Goal: Transaction & Acquisition: Purchase product/service

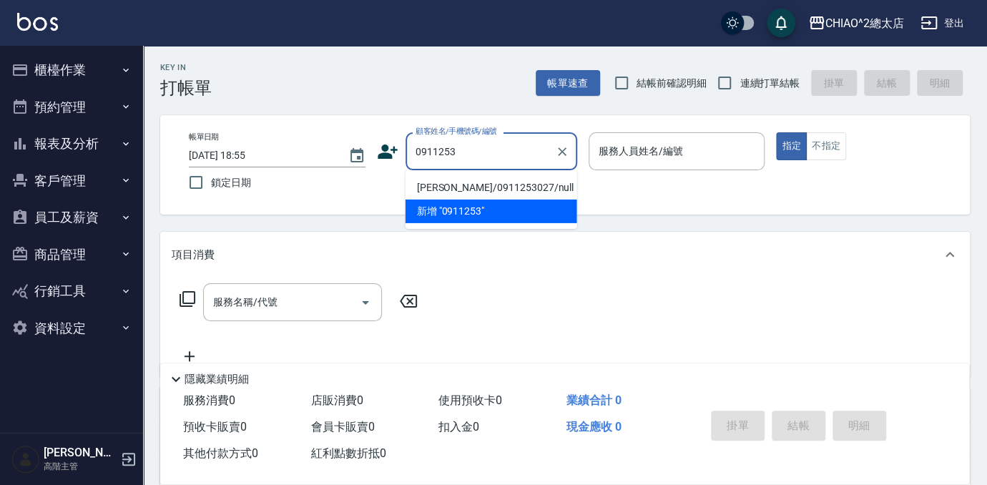
type input "0911253"
click at [625, 245] on div "項目消費" at bounding box center [564, 255] width 809 height 46
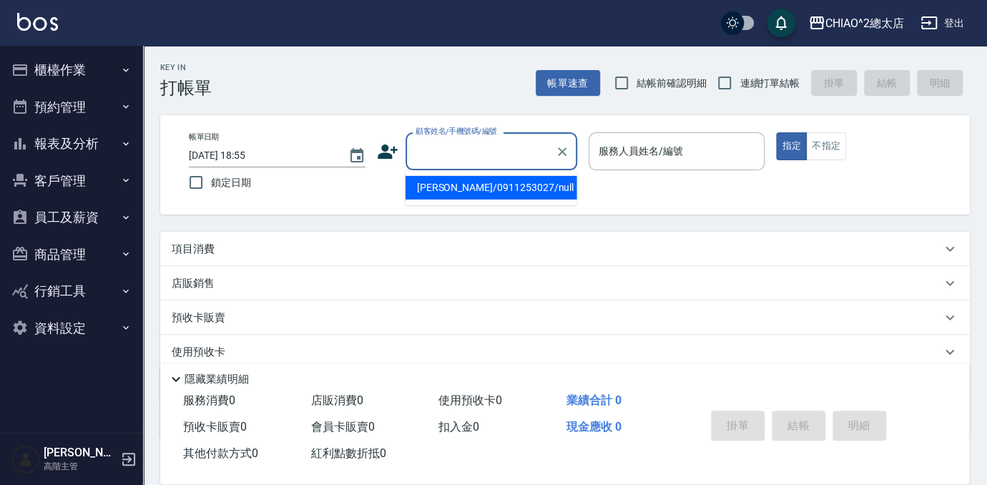
click at [478, 143] on input "顧客姓名/手機號碼/編號" at bounding box center [480, 151] width 137 height 25
type input "v"
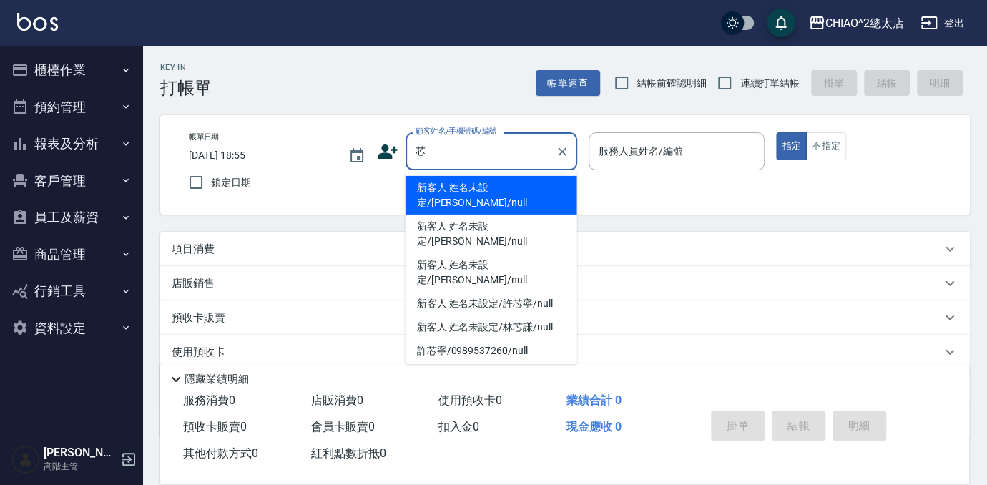
click at [510, 190] on li "新客人 姓名未設定/[PERSON_NAME]/null" at bounding box center [491, 195] width 172 height 39
type input "新客人 姓名未設定/[PERSON_NAME]/null"
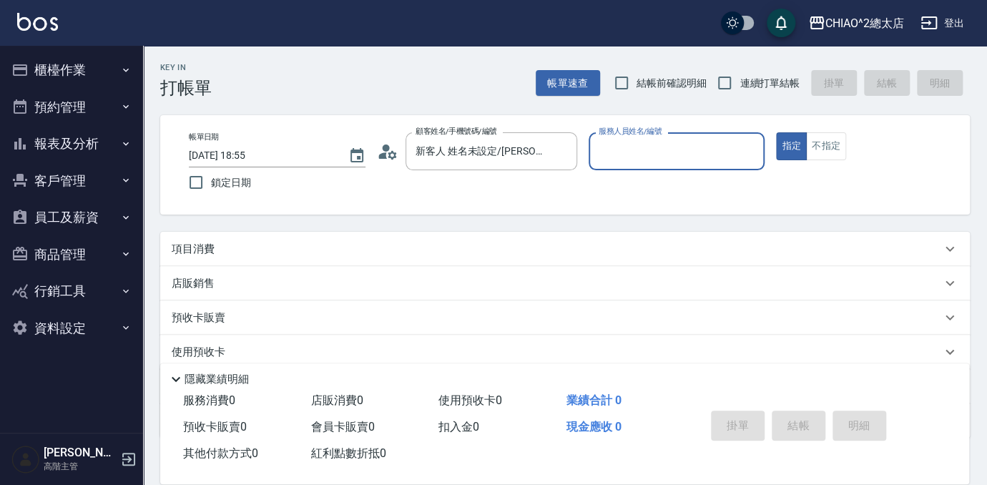
click at [666, 153] on input "服務人員姓名/編號" at bounding box center [677, 151] width 164 height 25
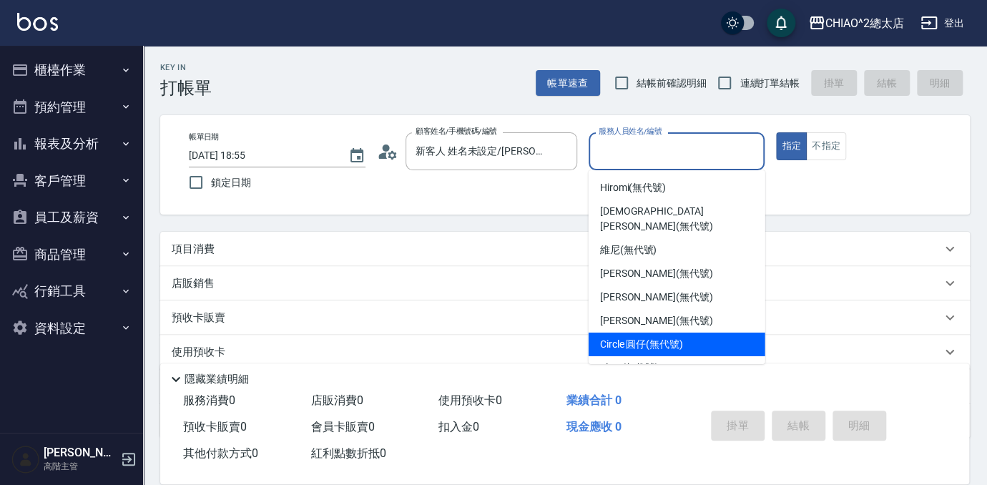
scroll to position [53, 0]
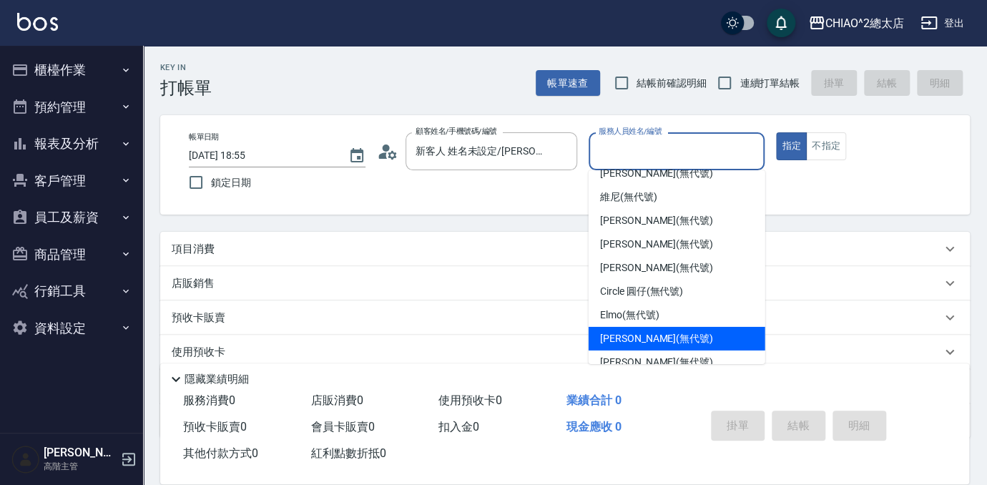
click at [682, 327] on div "[PERSON_NAME] (無代號)" at bounding box center [676, 339] width 177 height 24
type input "[PERSON_NAME](無代號)"
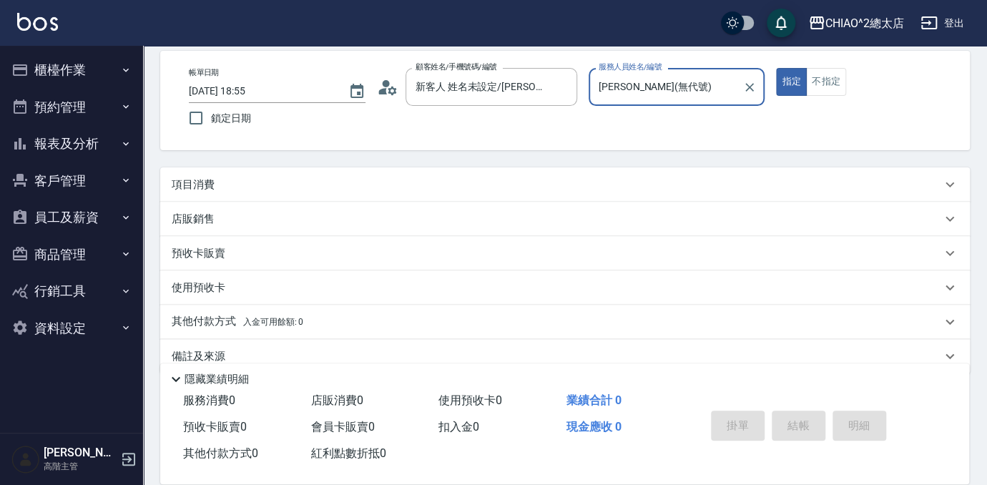
scroll to position [64, 0]
click at [398, 189] on div "項目消費" at bounding box center [556, 184] width 769 height 15
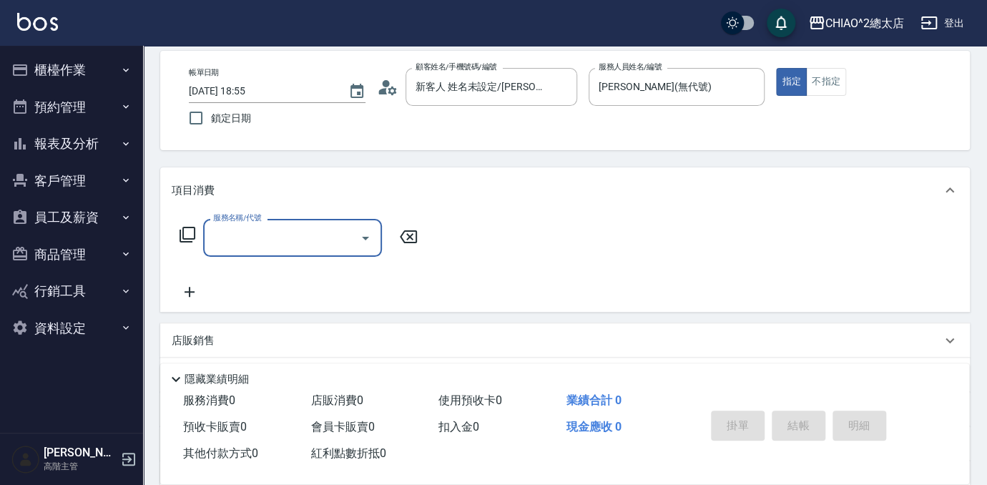
scroll to position [0, 0]
click at [324, 231] on input "服務名稱/代號" at bounding box center [281, 237] width 144 height 25
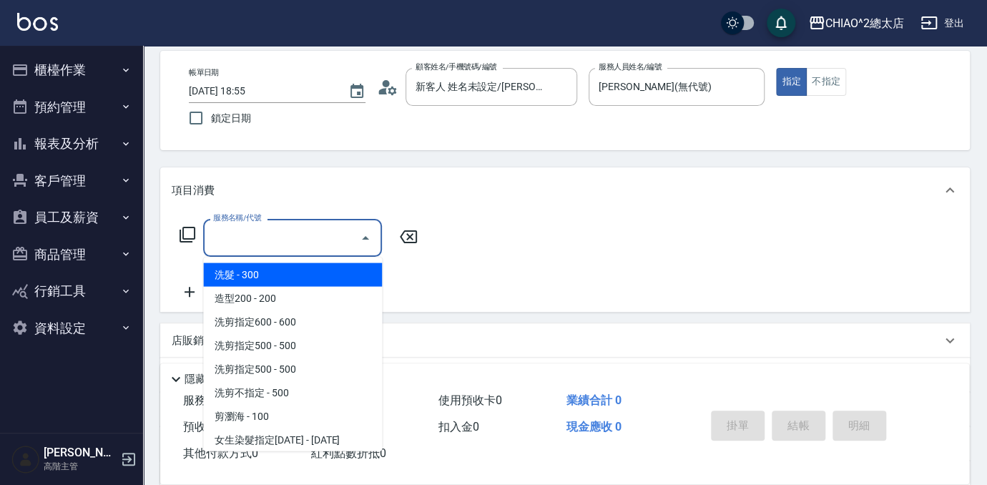
click at [313, 268] on span "洗髮 - 300" at bounding box center [292, 274] width 179 height 24
type input "洗髮(103103)"
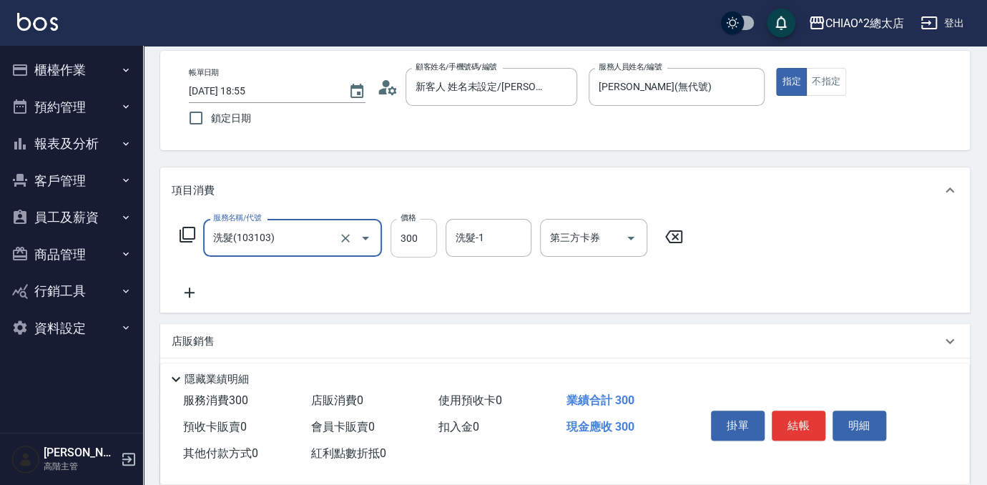
click at [419, 239] on input "300" at bounding box center [413, 238] width 46 height 39
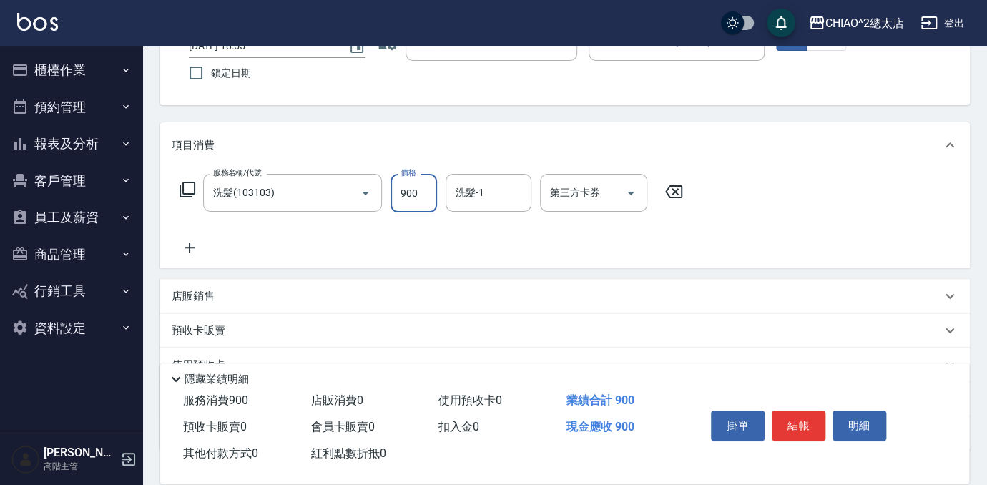
scroll to position [210, 0]
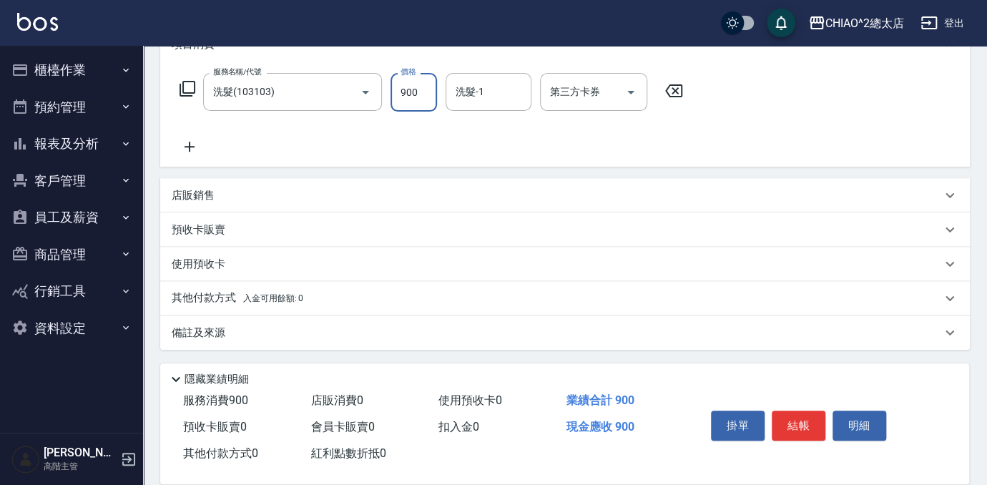
type input "900"
click at [247, 268] on div "使用預收卡" at bounding box center [556, 264] width 769 height 15
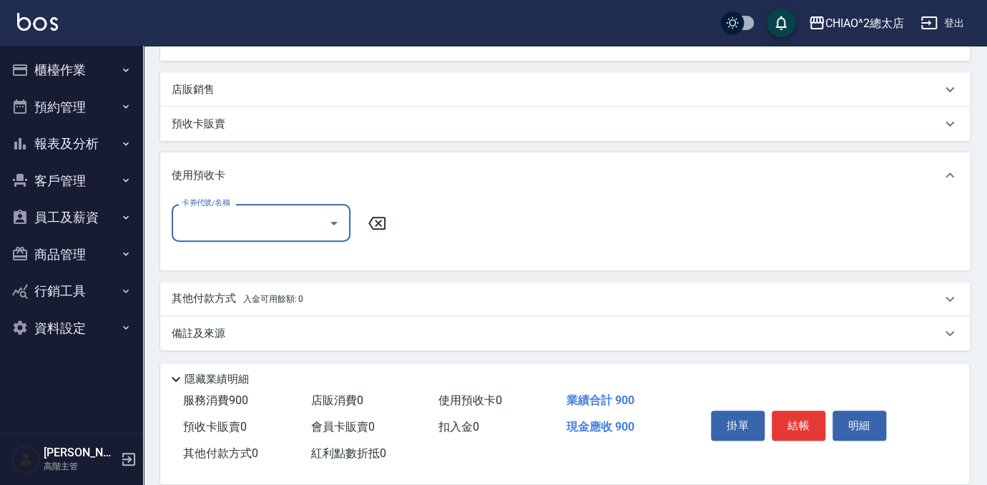
scroll to position [317, 0]
click at [305, 296] on div "其他付款方式 入金可用餘額: 0" at bounding box center [556, 298] width 769 height 16
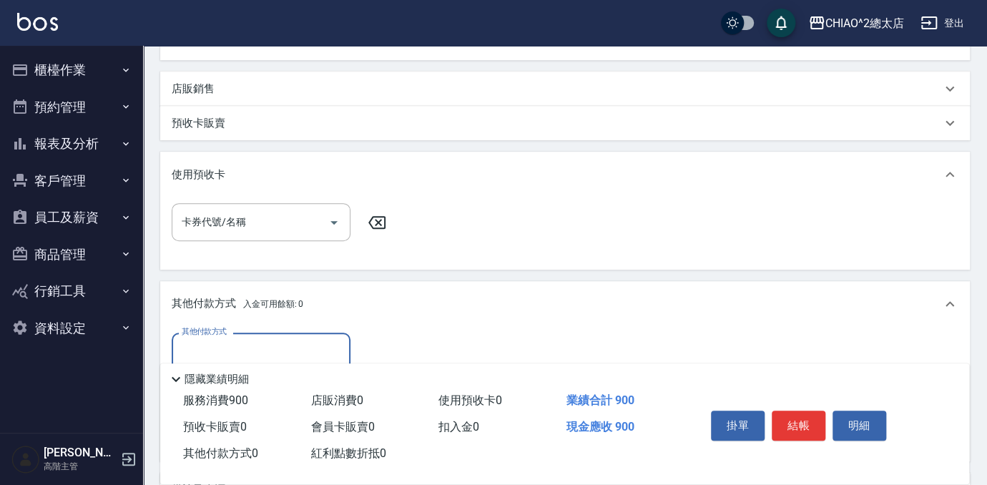
scroll to position [474, 0]
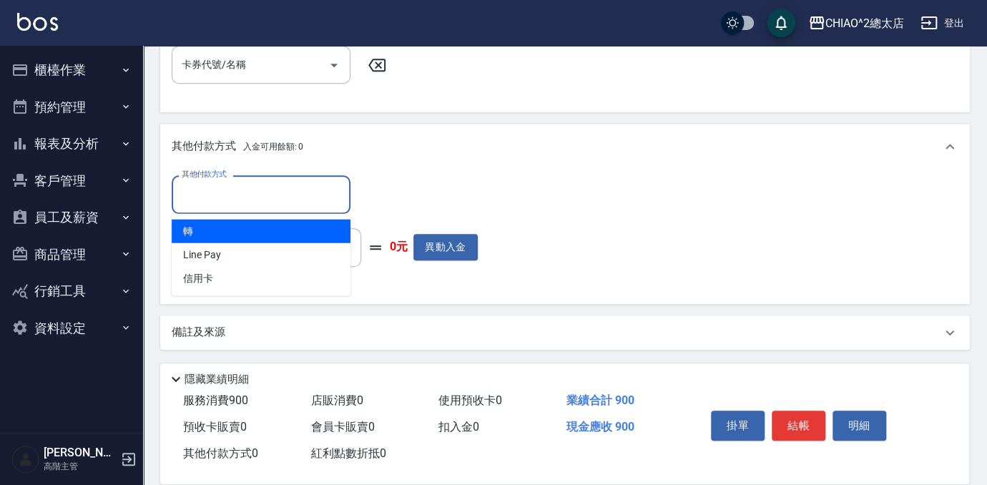
click at [275, 202] on input "其他付款方式" at bounding box center [261, 194] width 166 height 25
click at [275, 235] on span "轉" at bounding box center [261, 231] width 179 height 24
type input "轉"
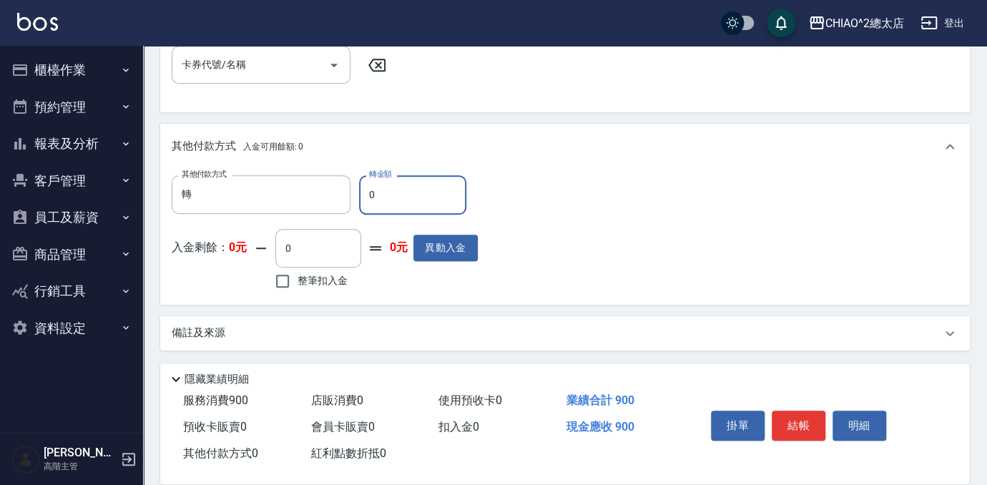
click at [393, 198] on input "0" at bounding box center [412, 194] width 107 height 39
type input "900"
click at [791, 418] on button "結帳" at bounding box center [798, 425] width 54 height 30
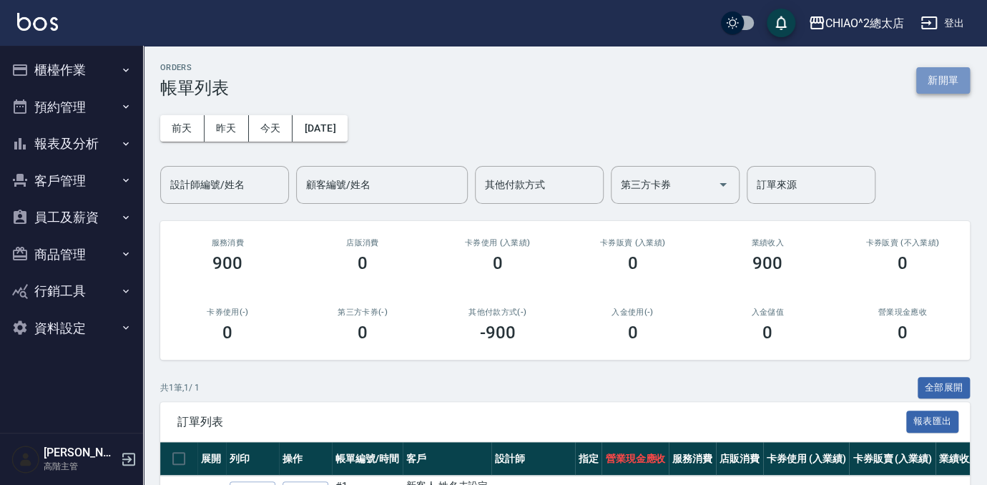
click at [937, 81] on button "新開單" at bounding box center [943, 80] width 54 height 26
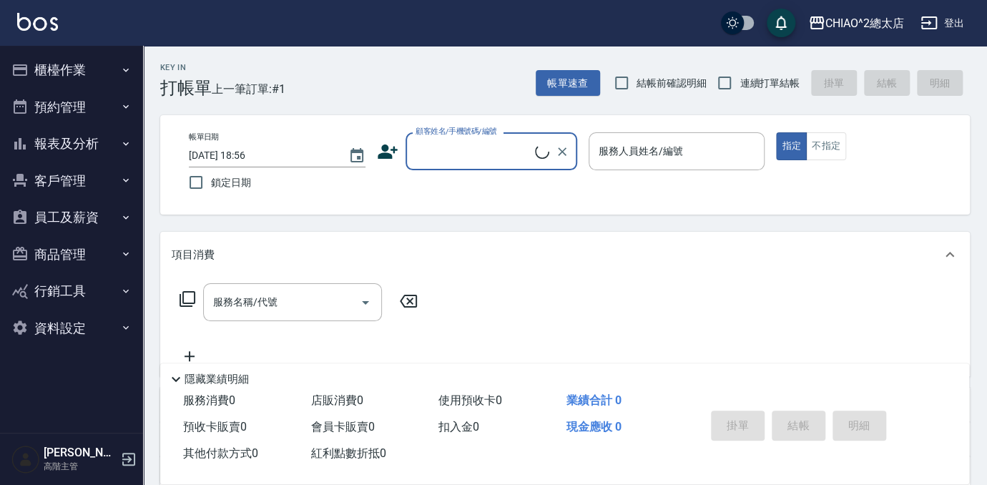
click at [492, 145] on input "顧客姓名/手機號碼/編號" at bounding box center [473, 151] width 123 height 25
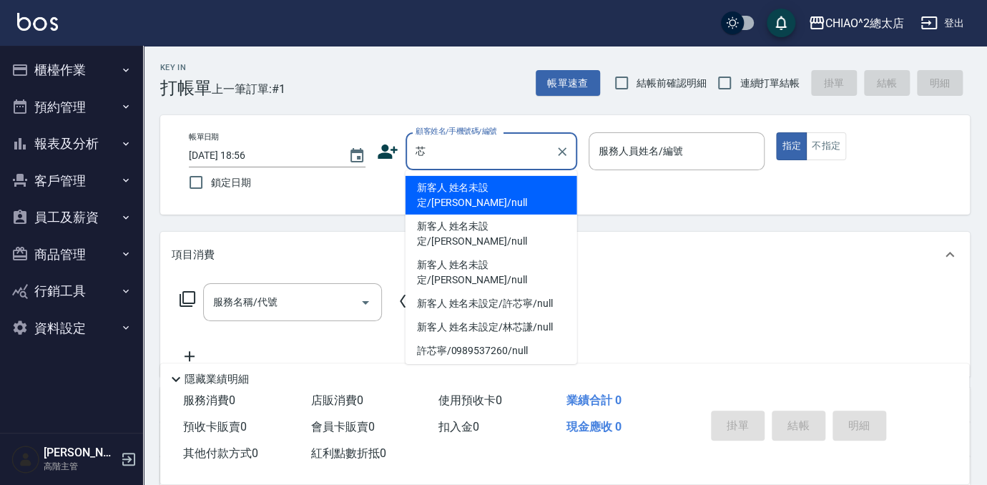
click at [522, 184] on li "新客人 姓名未設定/[PERSON_NAME]/null" at bounding box center [491, 195] width 172 height 39
type input "新客人 姓名未設定/[PERSON_NAME]/null"
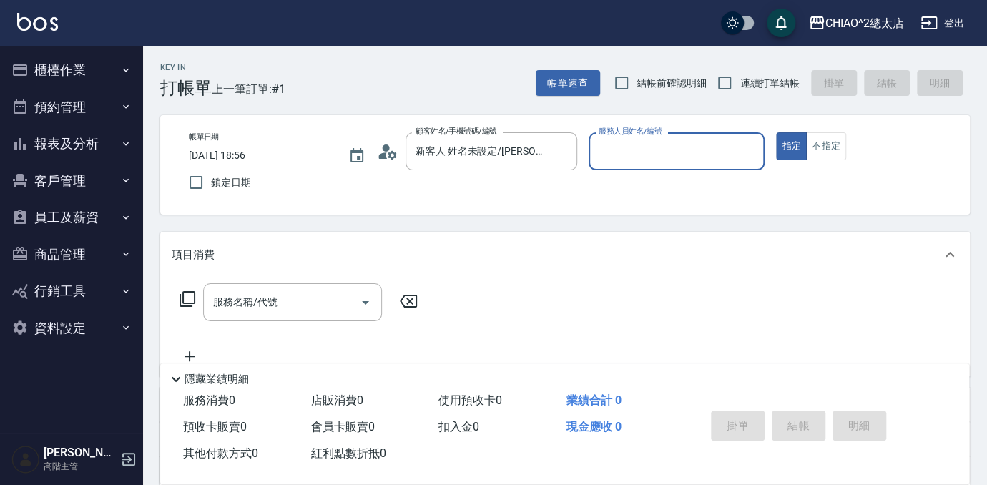
click at [698, 132] on div "服務人員姓名/編號" at bounding box center [676, 151] width 177 height 38
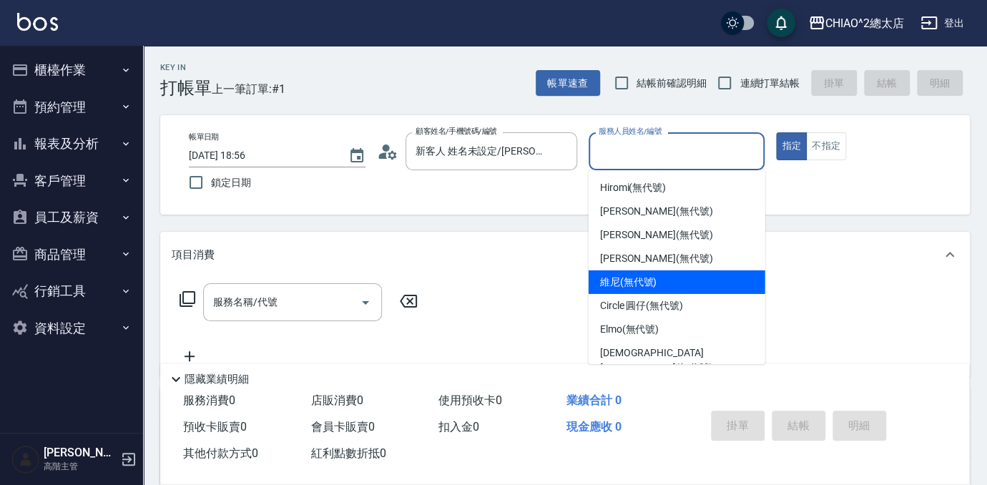
click at [711, 272] on div "維尼 (無代號)" at bounding box center [676, 282] width 177 height 24
type input "維尼(無代號)"
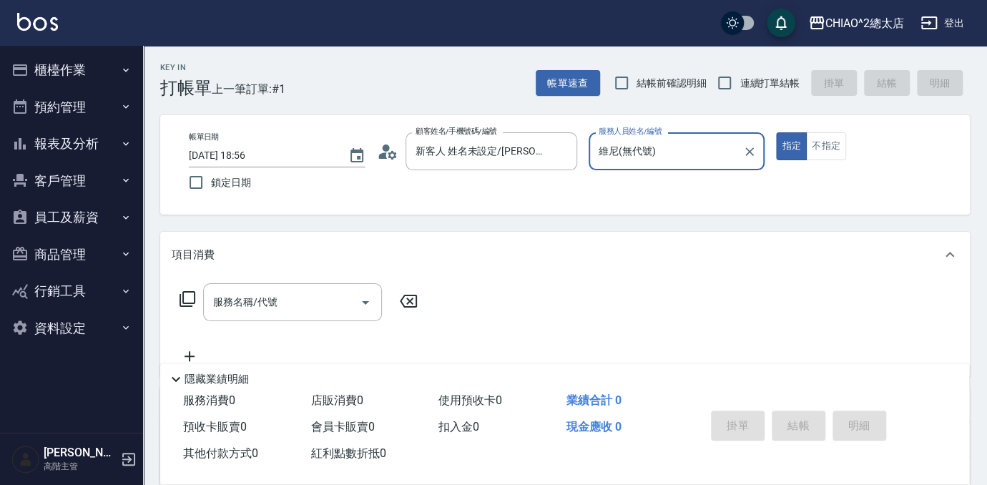
click at [247, 305] on div "服務名稱/代號 服務名稱/代號" at bounding box center [292, 302] width 179 height 38
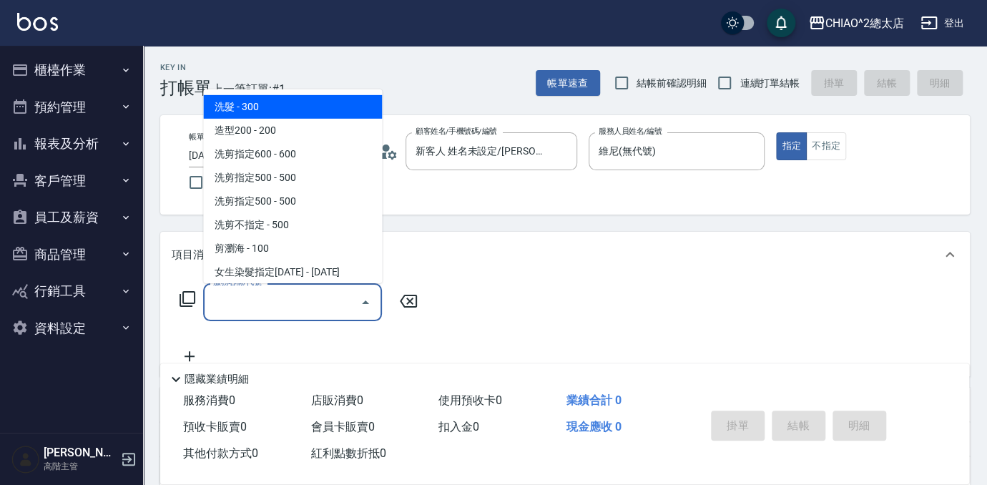
click at [284, 110] on span "洗髮 - 300" at bounding box center [292, 107] width 179 height 24
type input "洗髮(103103)"
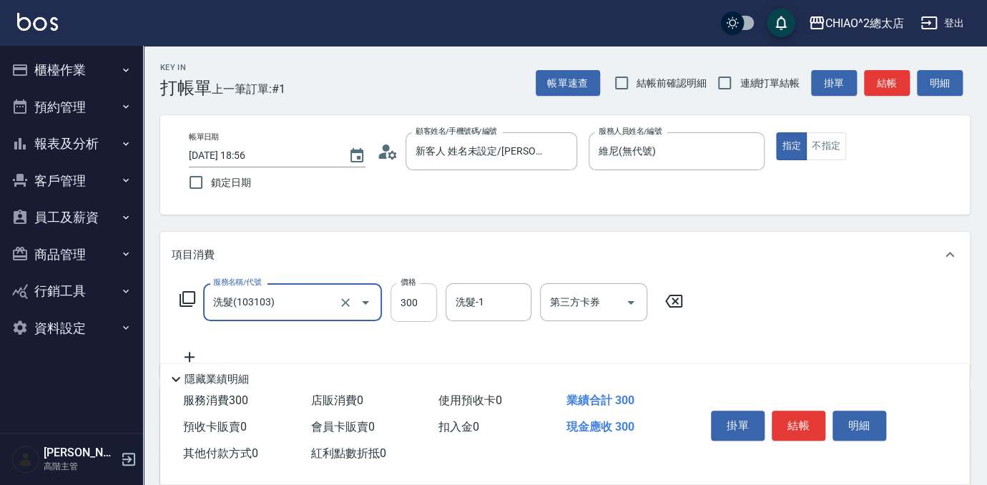
click at [431, 307] on input "300" at bounding box center [413, 302] width 46 height 39
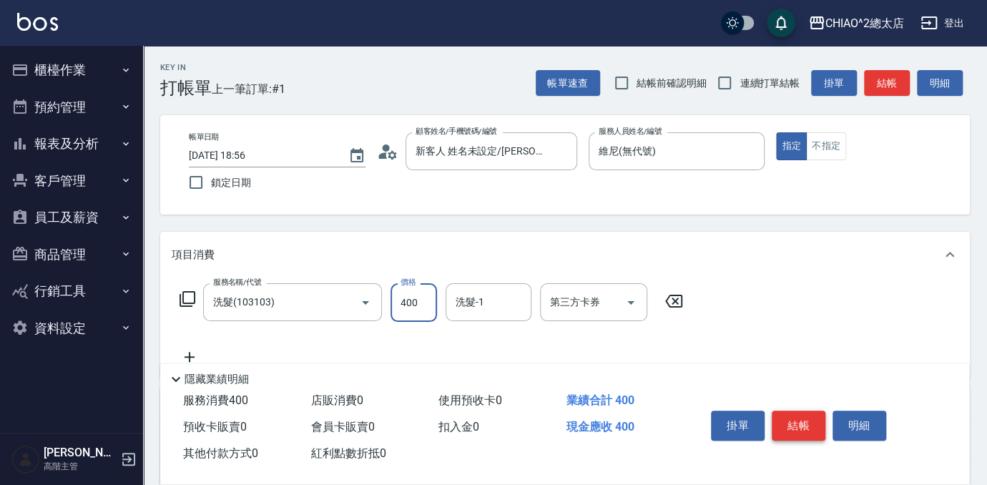
type input "400"
click at [808, 418] on button "結帳" at bounding box center [798, 425] width 54 height 30
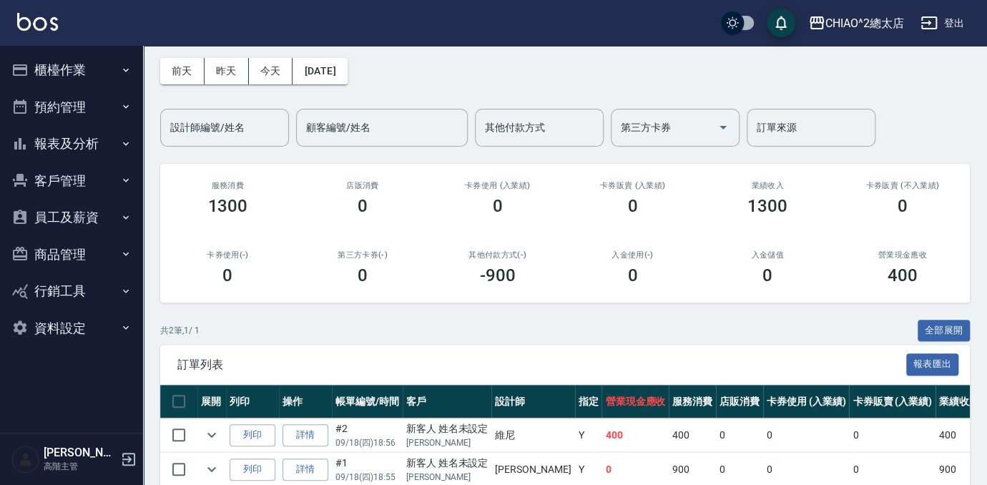
scroll to position [124, 0]
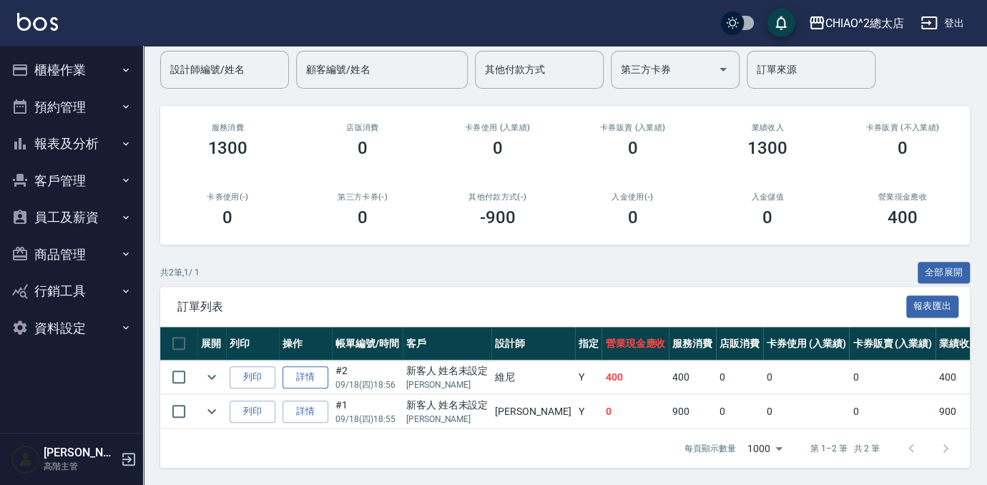
click at [299, 373] on link "詳情" at bounding box center [305, 377] width 46 height 22
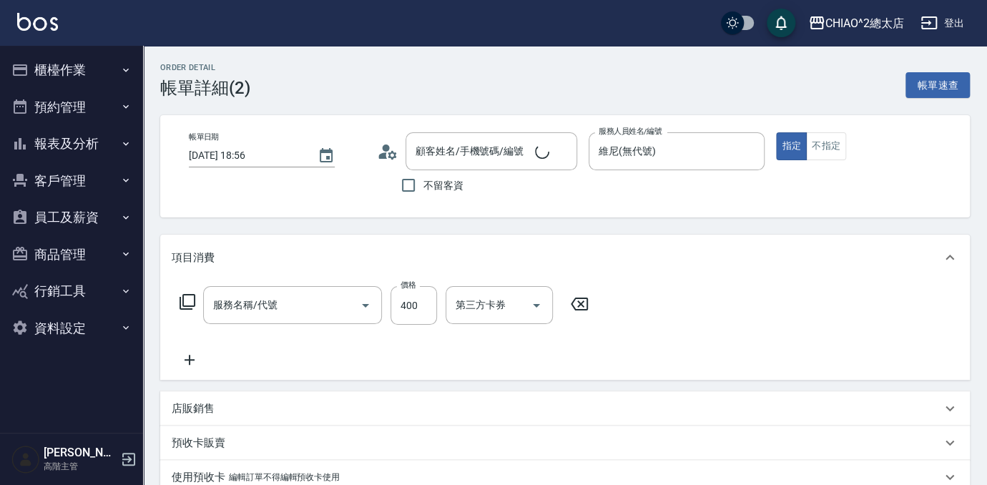
type input "維尼(無代號)"
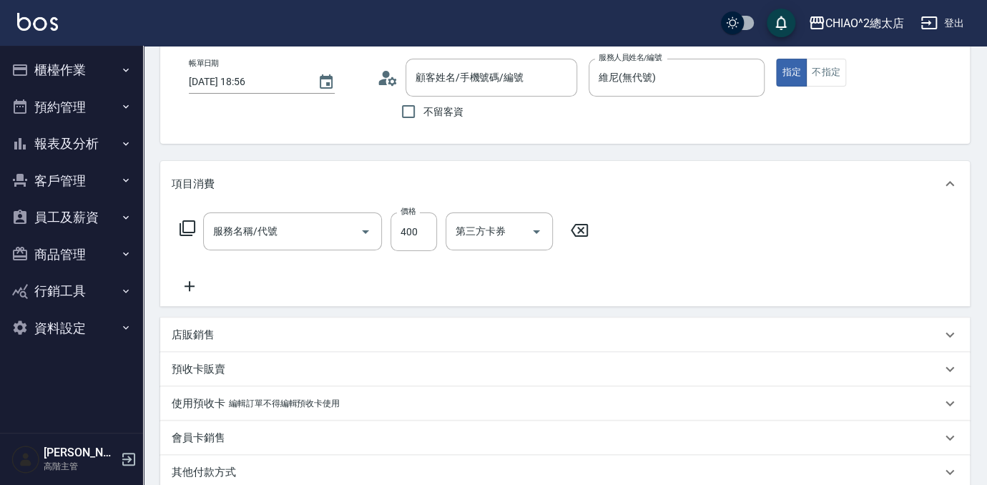
type input "新客人 姓名未設定/[PERSON_NAME]/null"
type input "洗髮(103103)"
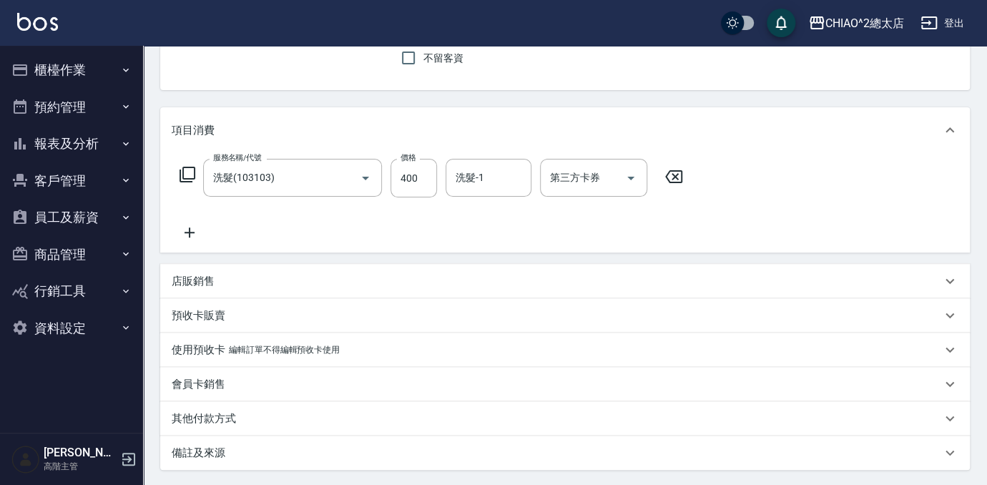
scroll to position [204, 0]
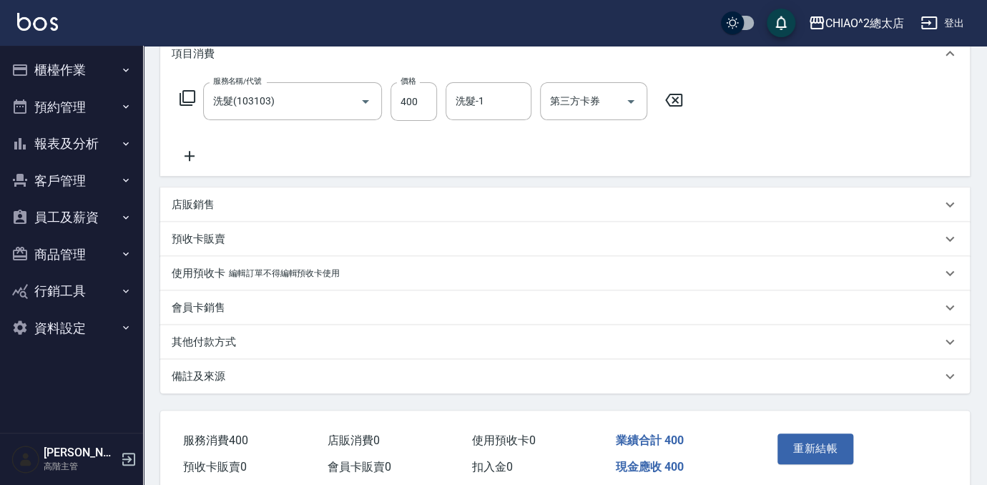
click at [239, 339] on div "其他付款方式" at bounding box center [556, 342] width 769 height 15
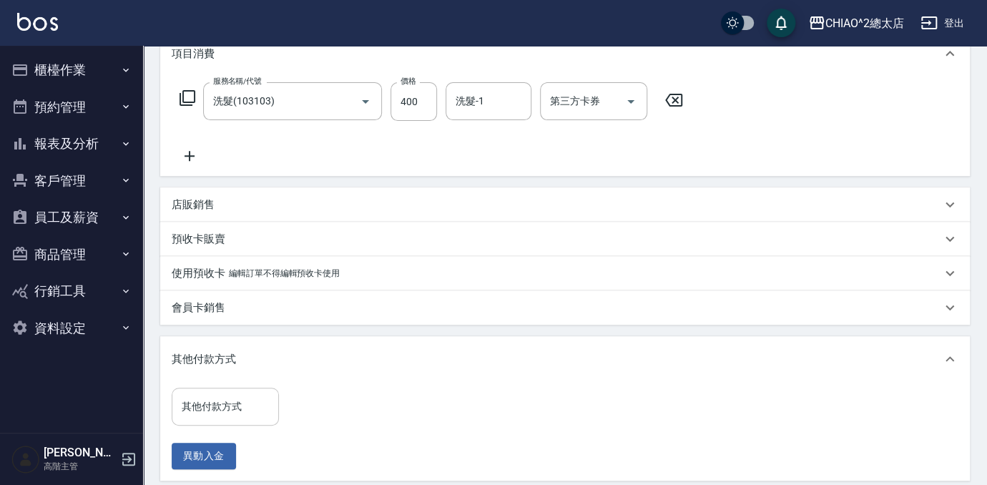
click at [234, 405] on input "其他付款方式" at bounding box center [225, 406] width 94 height 25
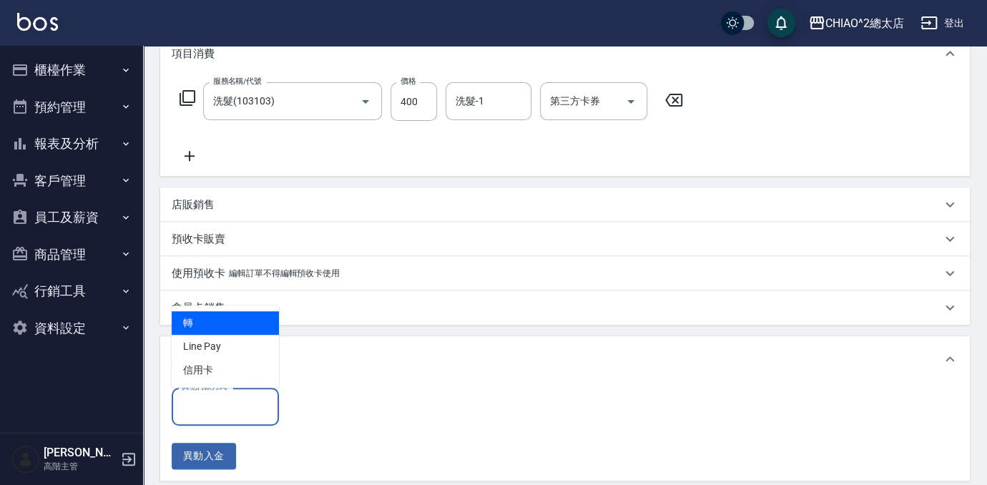
click at [227, 319] on span "轉" at bounding box center [225, 323] width 107 height 24
type input "轉"
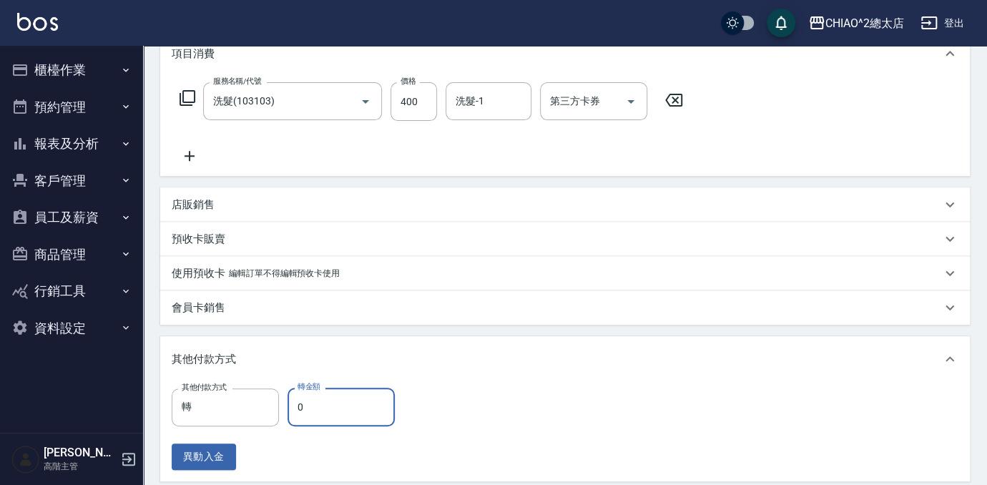
click at [356, 397] on input "0" at bounding box center [340, 407] width 107 height 39
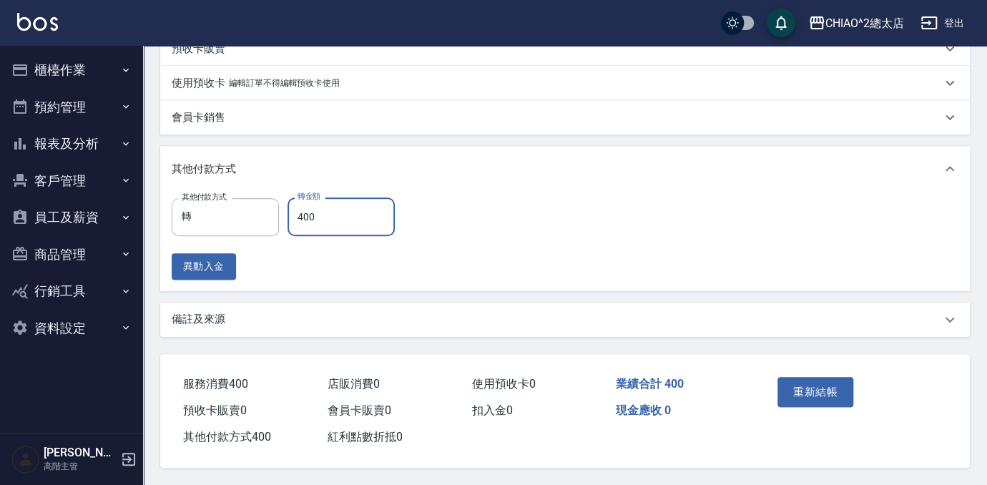
scroll to position [398, 0]
type input "400"
click at [836, 380] on button "重新結帳" at bounding box center [815, 392] width 76 height 30
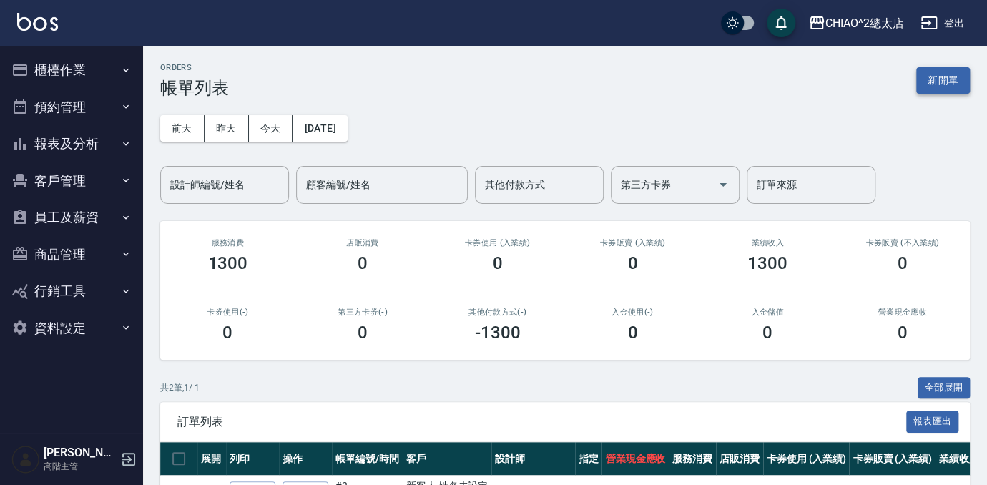
click at [941, 81] on button "新開單" at bounding box center [943, 80] width 54 height 26
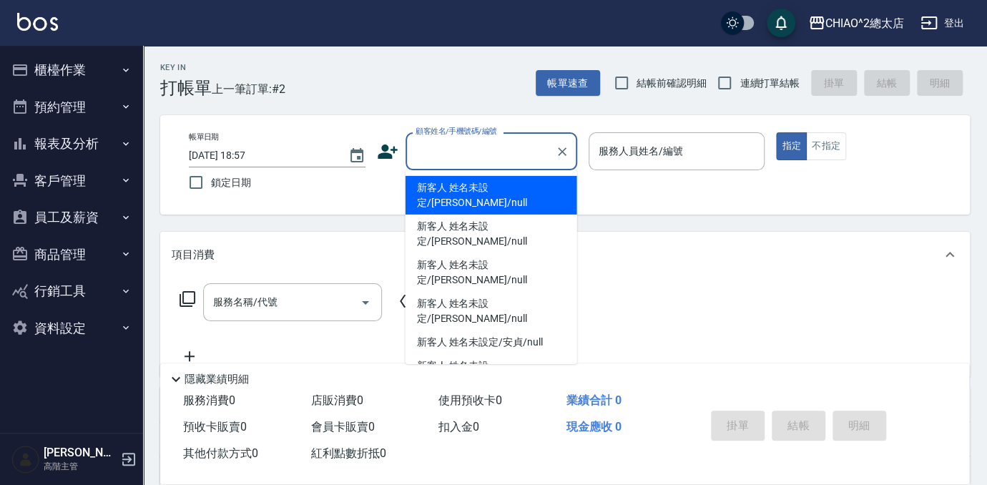
click at [488, 157] on input "顧客姓名/手機號碼/編號" at bounding box center [480, 151] width 137 height 25
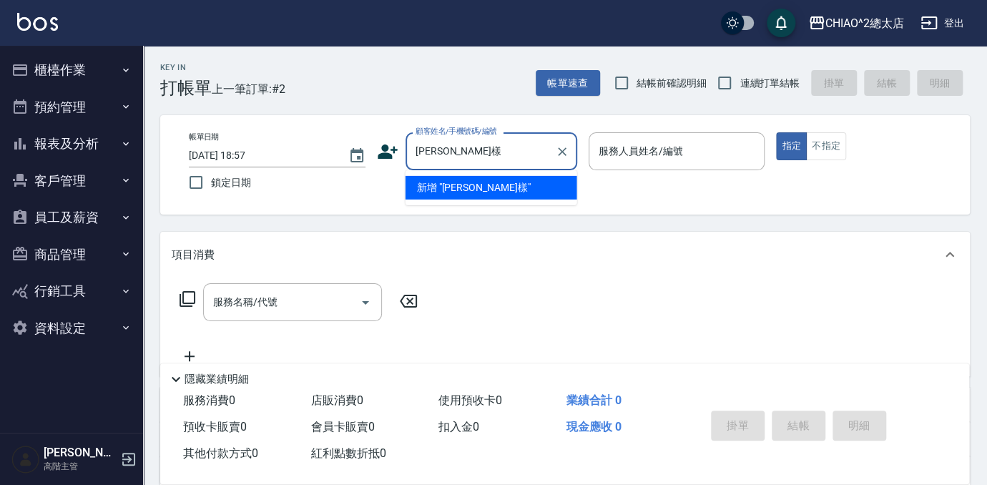
type input "[PERSON_NAME]樣"
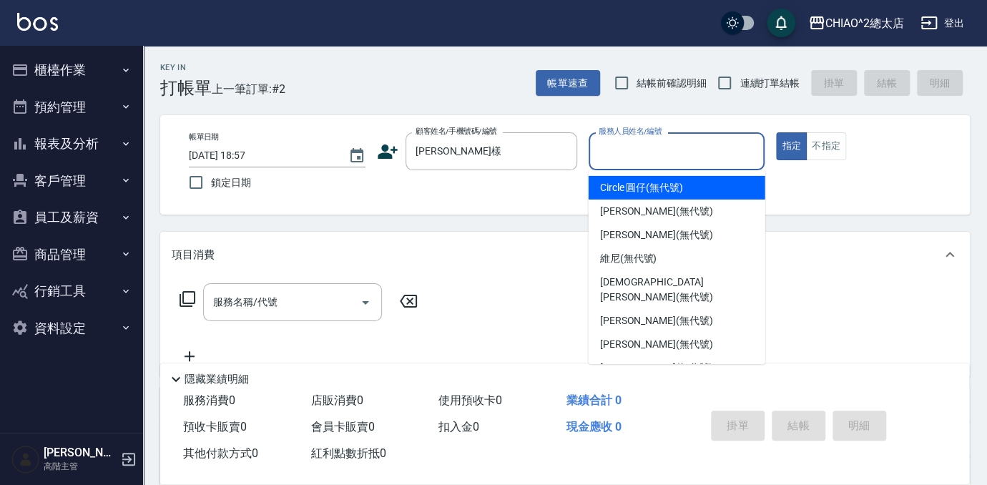
click at [679, 142] on input "服務人員姓名/編號" at bounding box center [677, 151] width 164 height 25
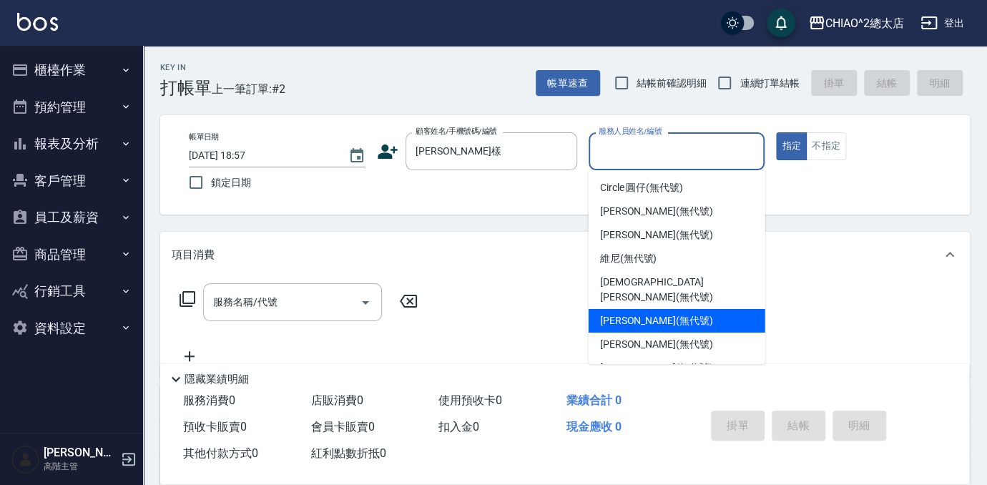
scroll to position [53, 0]
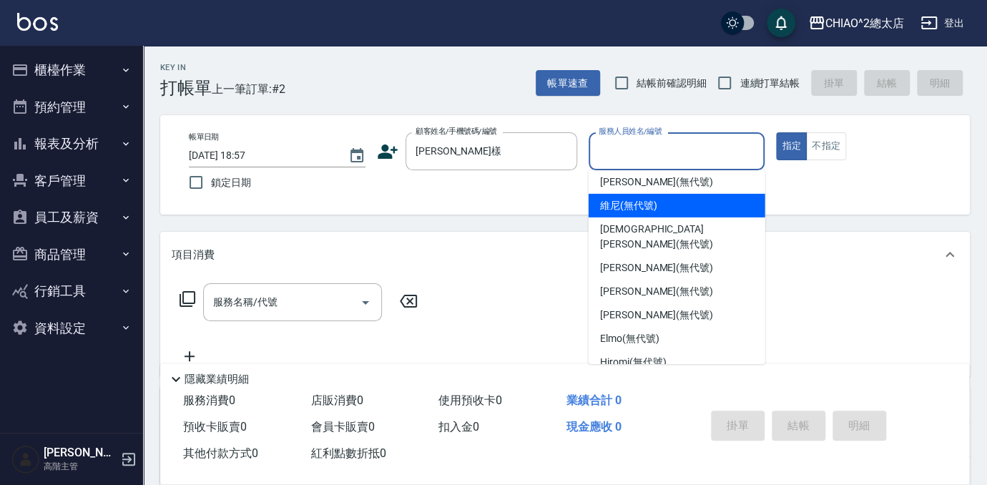
click at [696, 202] on div "維尼 (無代號)" at bounding box center [676, 206] width 177 height 24
type input "維尼(無代號)"
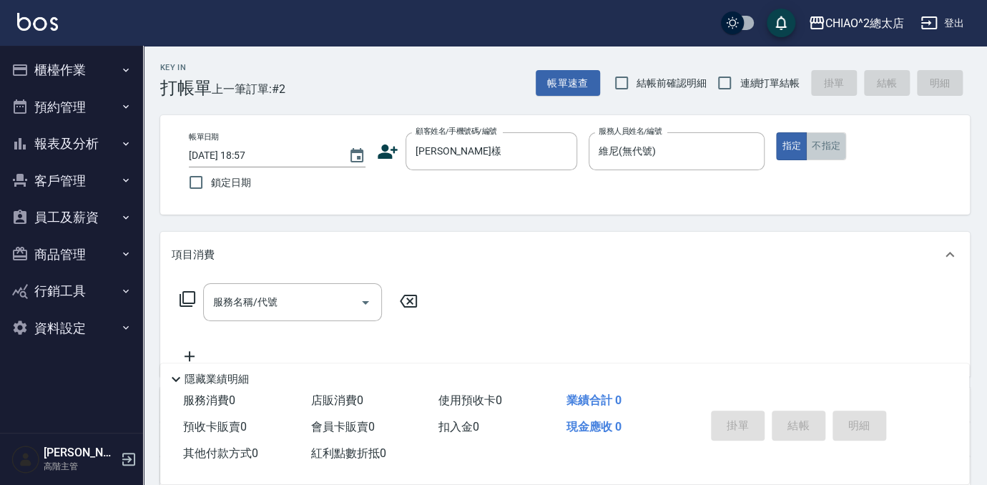
click at [824, 152] on button "不指定" at bounding box center [826, 146] width 40 height 28
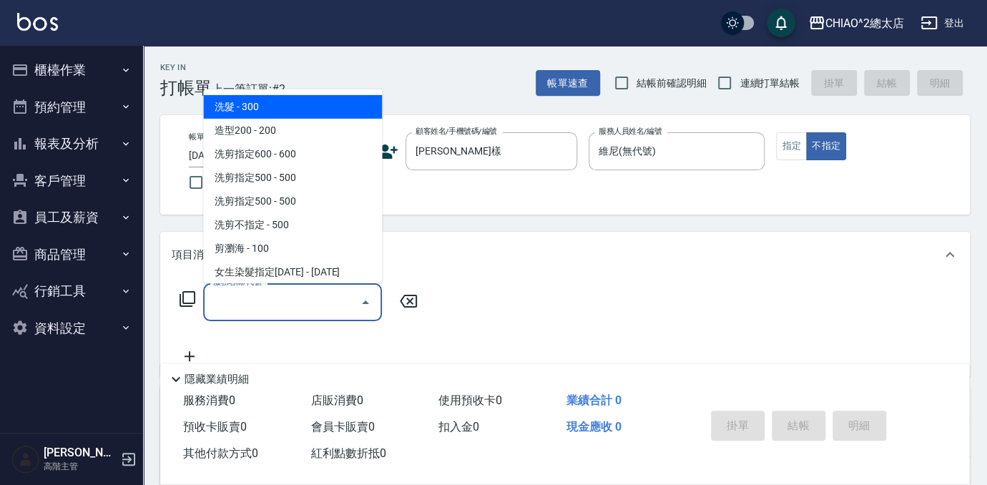
click at [287, 297] on input "服務名稱/代號" at bounding box center [281, 302] width 144 height 25
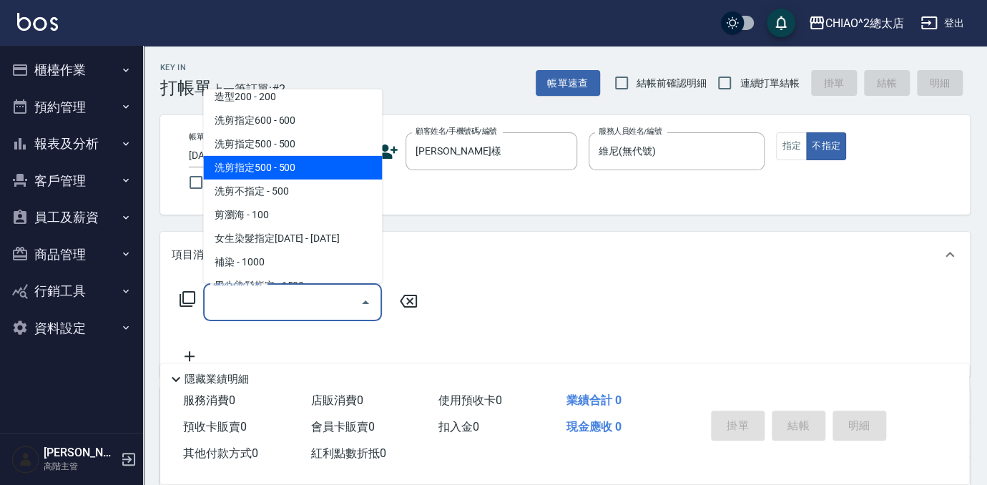
scroll to position [64, 0]
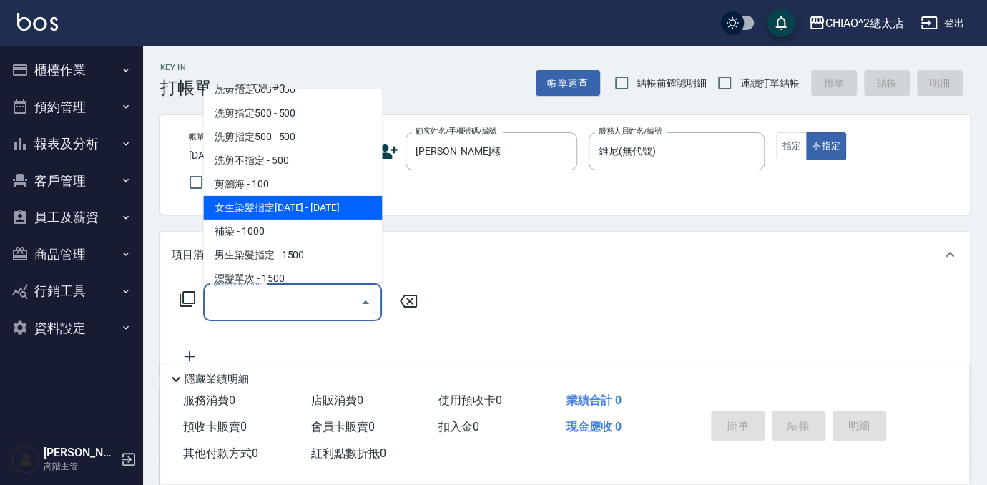
click at [316, 204] on span "女生染髮指定[DATE] - [DATE]" at bounding box center [292, 208] width 179 height 24
type input "女生染髮指定2000(103113)"
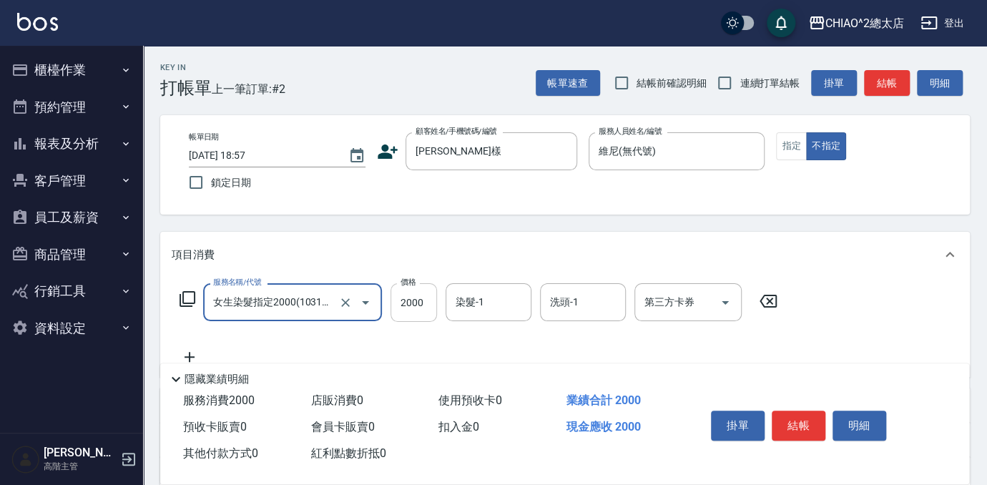
click at [423, 309] on input "2000" at bounding box center [413, 302] width 46 height 39
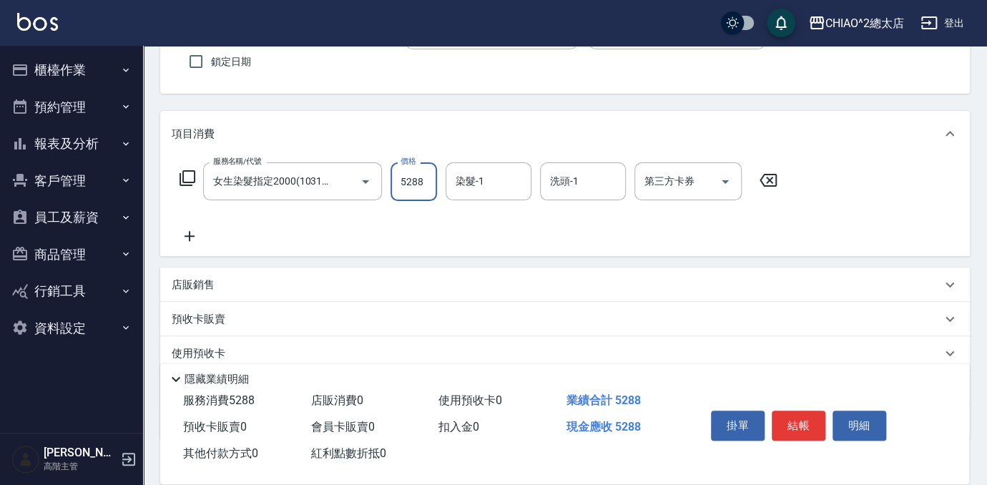
scroll to position [210, 0]
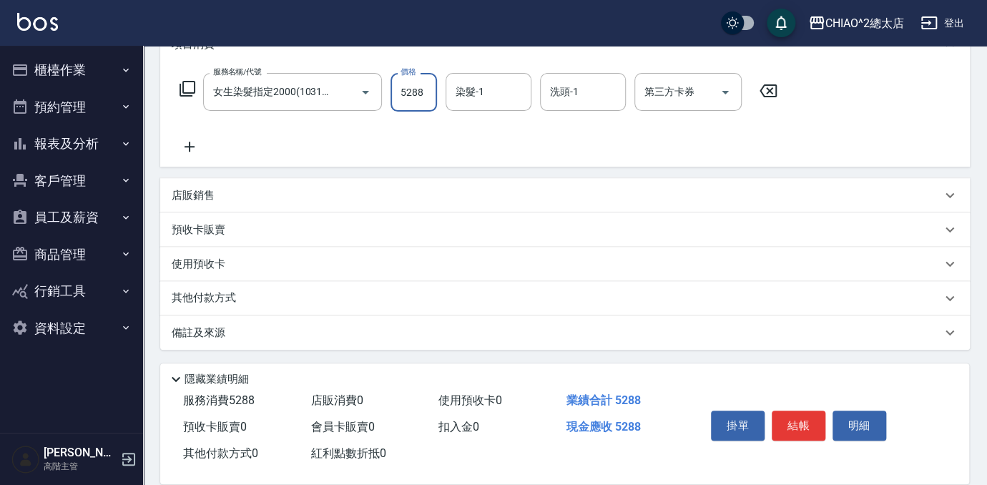
type input "5288"
click at [280, 302] on div "其他付款方式" at bounding box center [556, 298] width 769 height 16
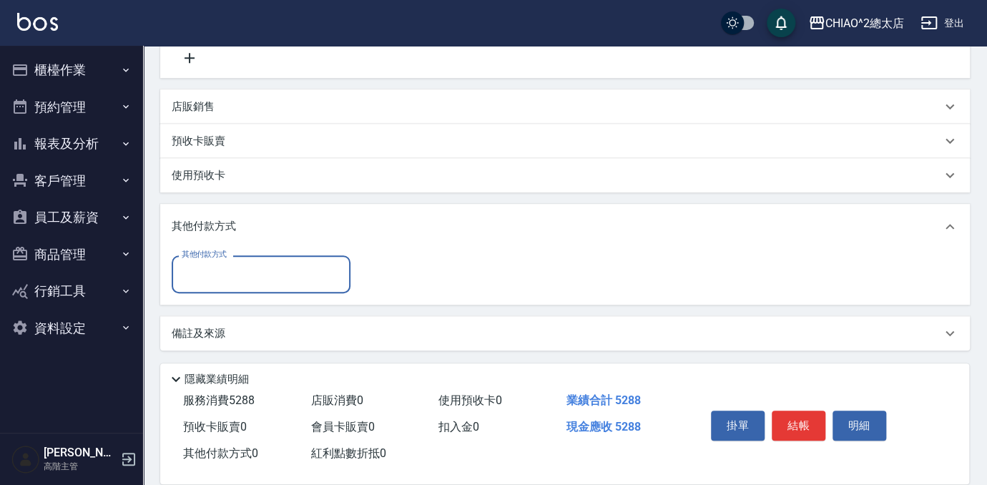
scroll to position [300, 0]
click at [282, 281] on input "其他付款方式" at bounding box center [261, 273] width 166 height 25
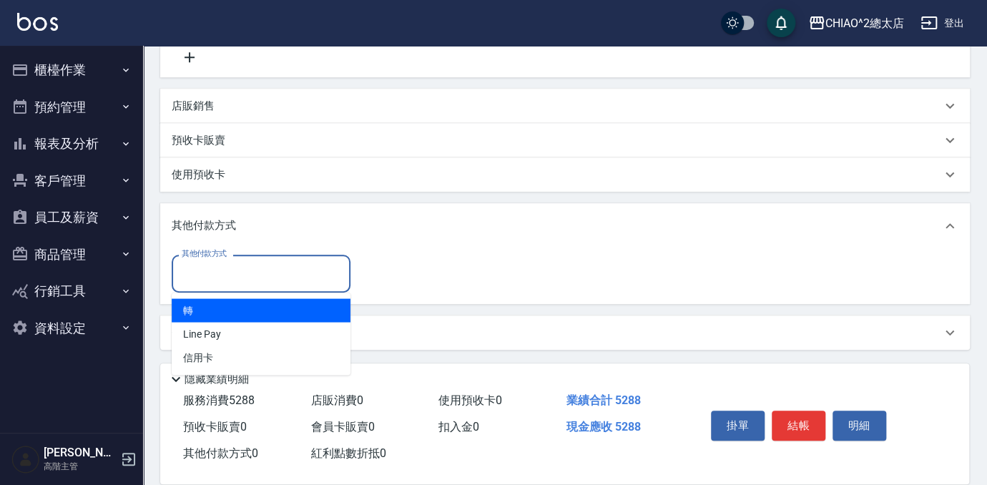
click at [275, 312] on span "轉" at bounding box center [261, 310] width 179 height 24
type input "轉"
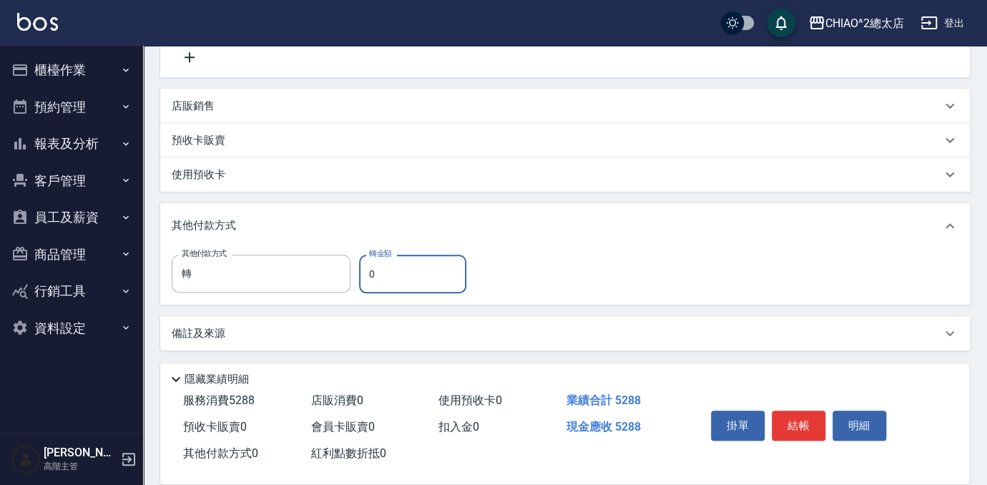
click at [418, 267] on input "0" at bounding box center [412, 274] width 107 height 39
type input "5288"
click at [802, 426] on button "結帳" at bounding box center [798, 425] width 54 height 30
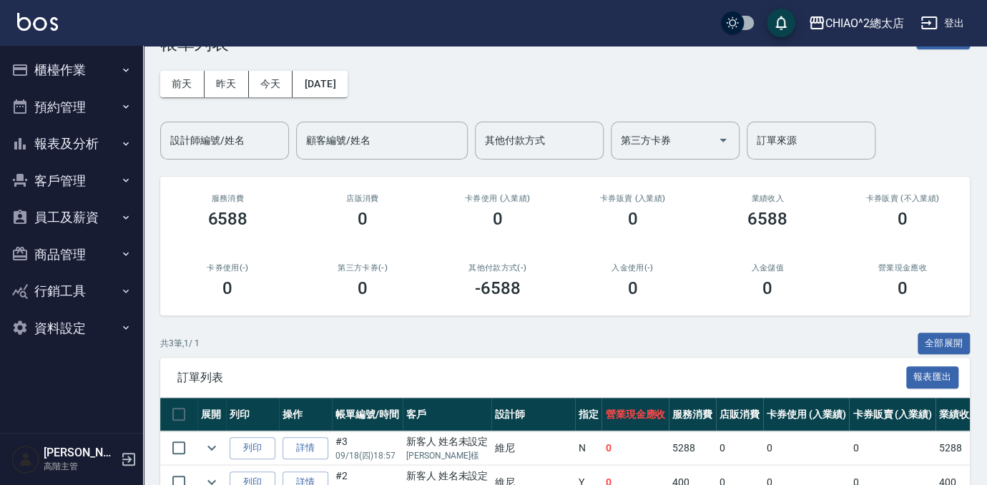
scroll to position [64, 0]
